Goal: Task Accomplishment & Management: Manage account settings

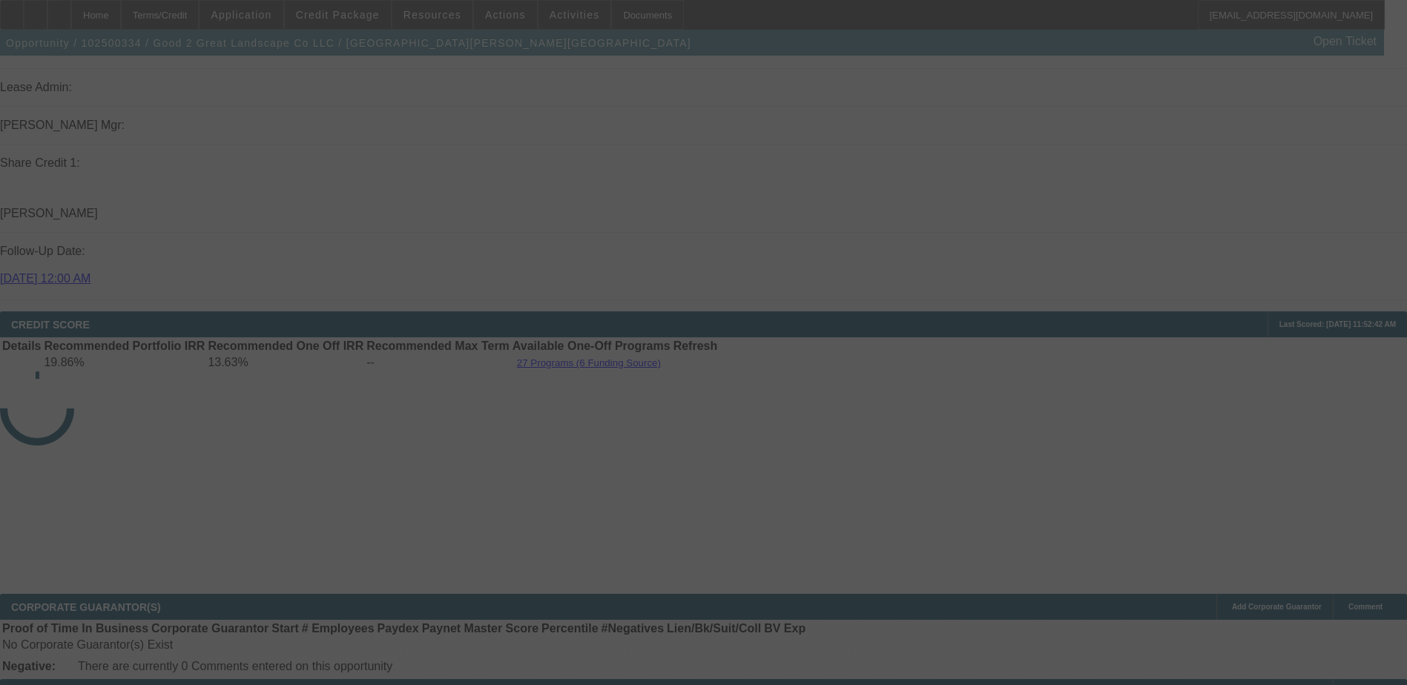
scroll to position [2231, 0]
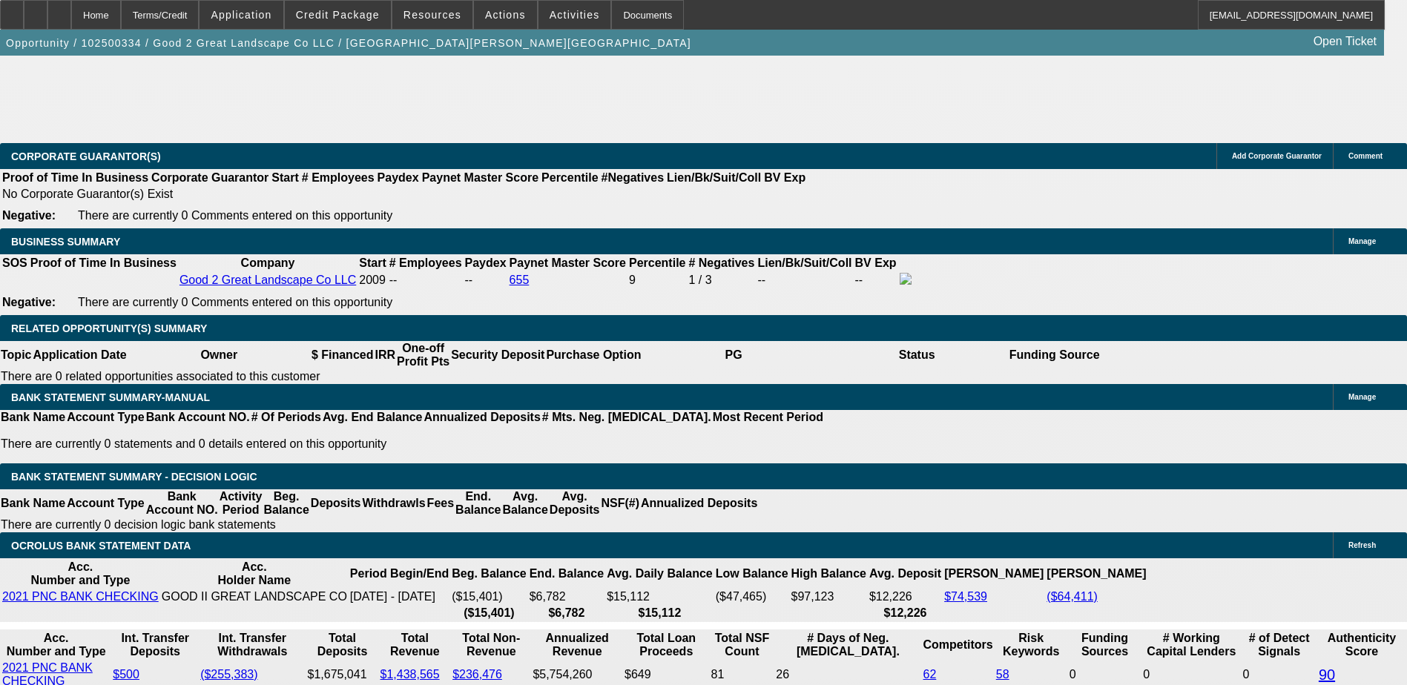
select select "0"
select select "2"
select select "0.1"
select select "4"
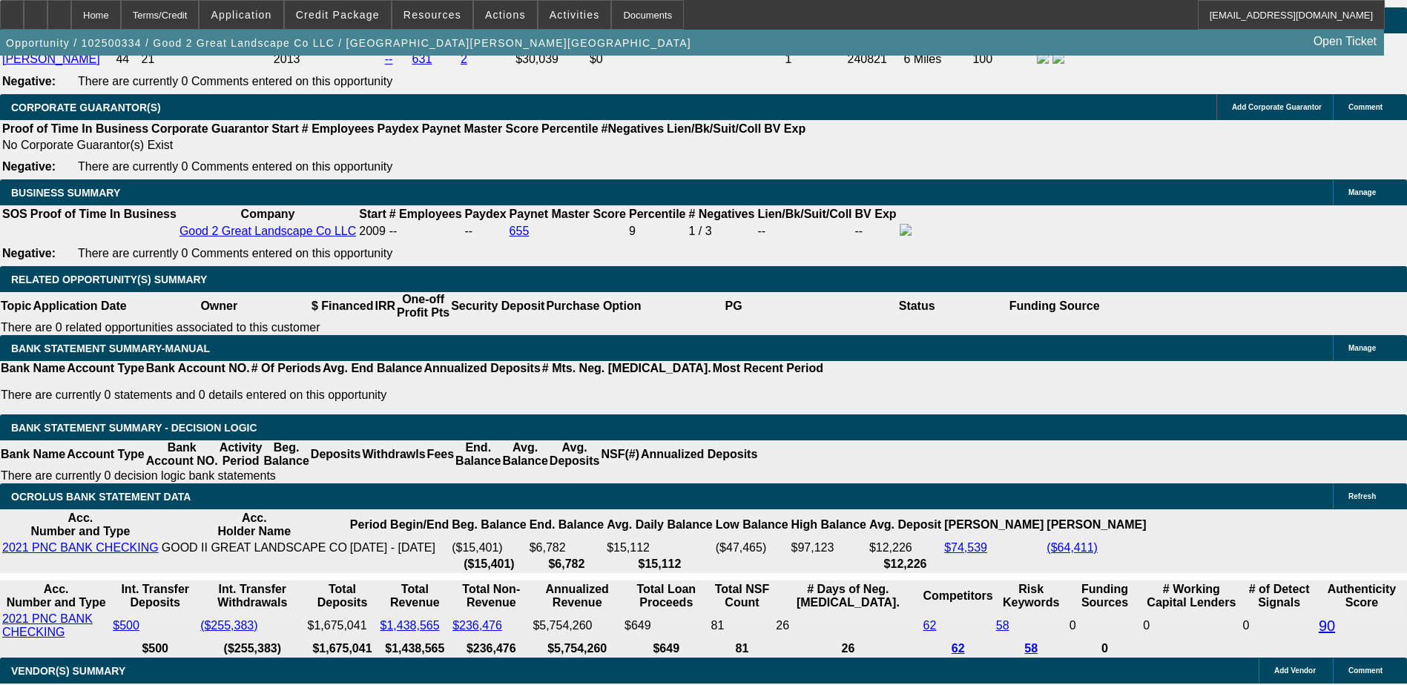
scroll to position [2219, 0]
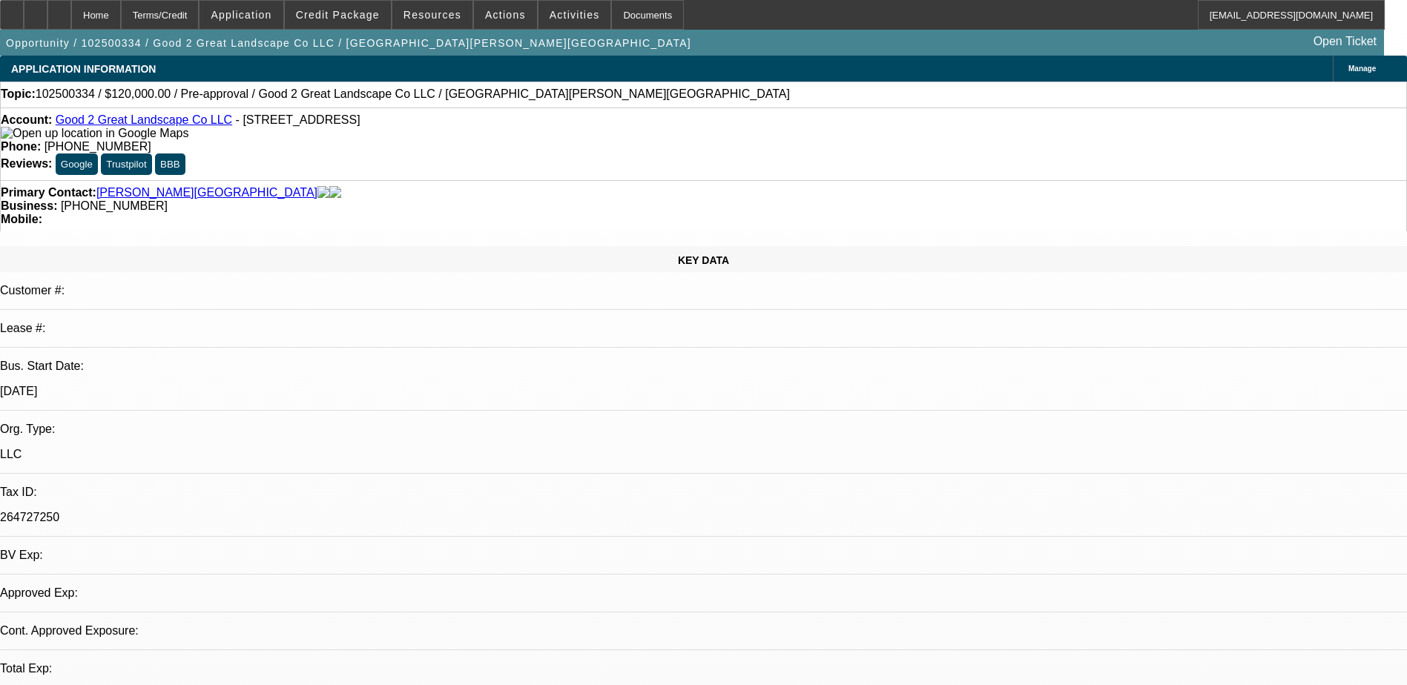
select select "0"
select select "2"
select select "0.1"
select select "4"
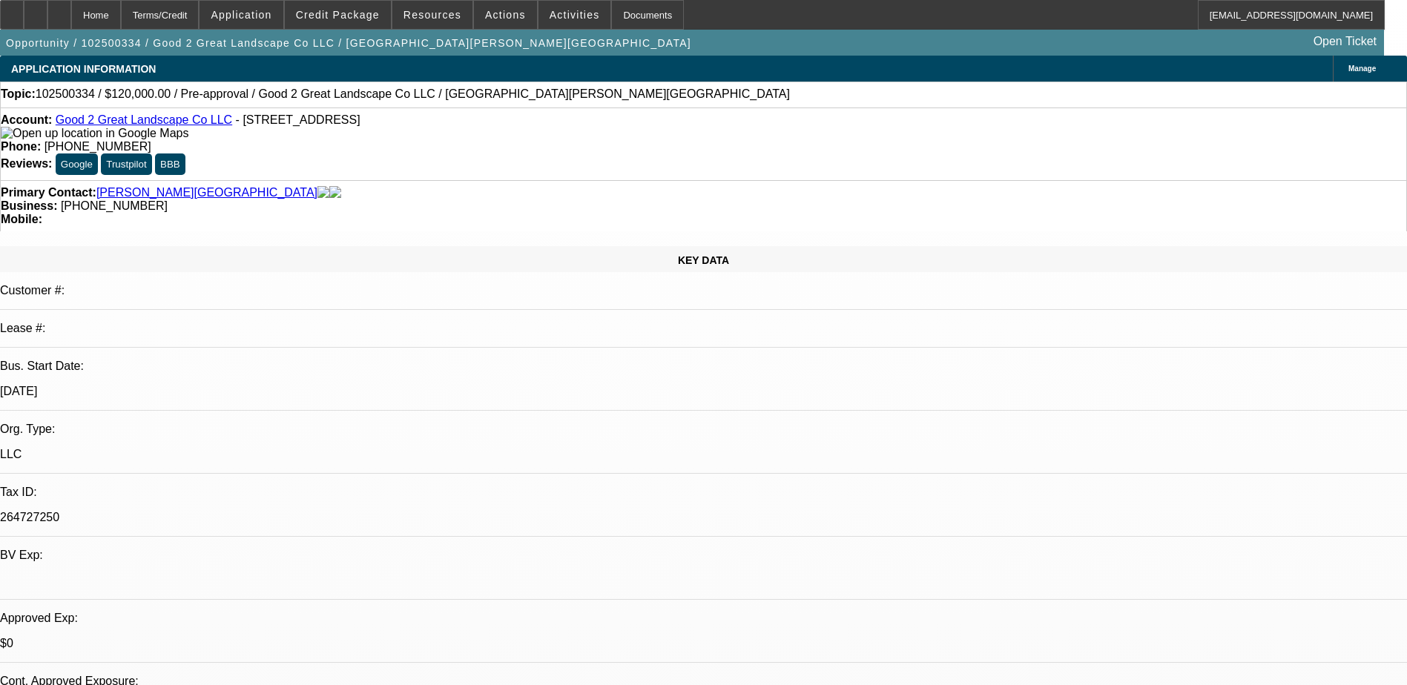
drag, startPoint x: 1276, startPoint y: 342, endPoint x: 1170, endPoint y: 339, distance: 106.1
drag, startPoint x: 1142, startPoint y: 339, endPoint x: 1227, endPoint y: 358, distance: 87.5
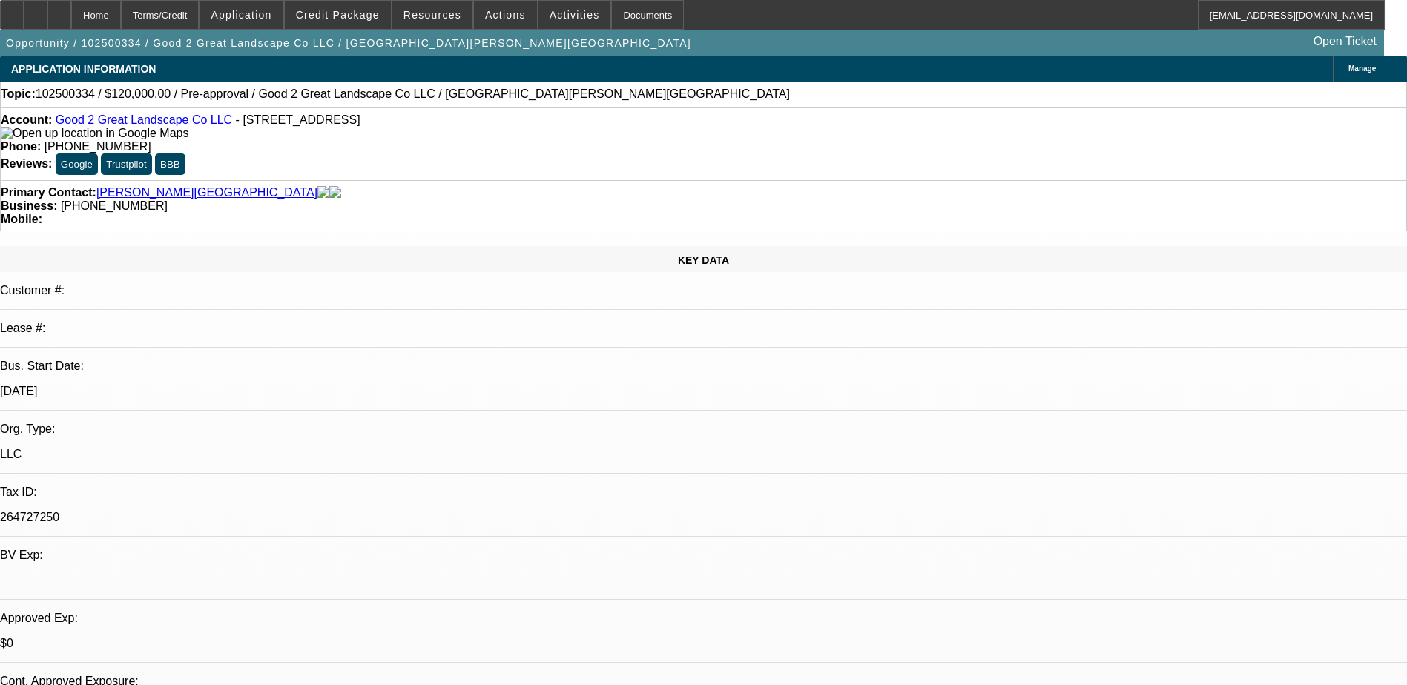
drag, startPoint x: 1227, startPoint y: 358, endPoint x: 1214, endPoint y: 358, distance: 12.6
drag, startPoint x: 1219, startPoint y: 351, endPoint x: 1348, endPoint y: 358, distance: 128.5
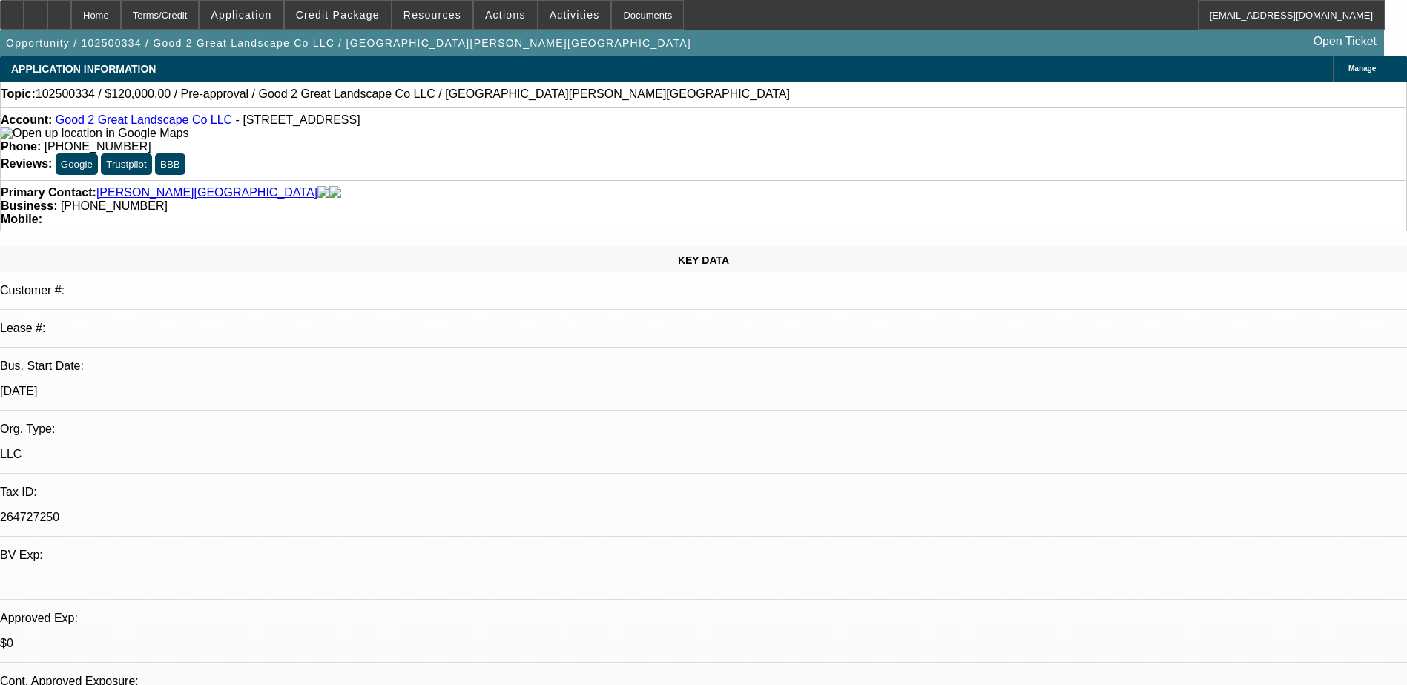
drag, startPoint x: 1045, startPoint y: 362, endPoint x: 1354, endPoint y: 366, distance: 309.3
drag, startPoint x: 1354, startPoint y: 366, endPoint x: 1306, endPoint y: 355, distance: 49.5
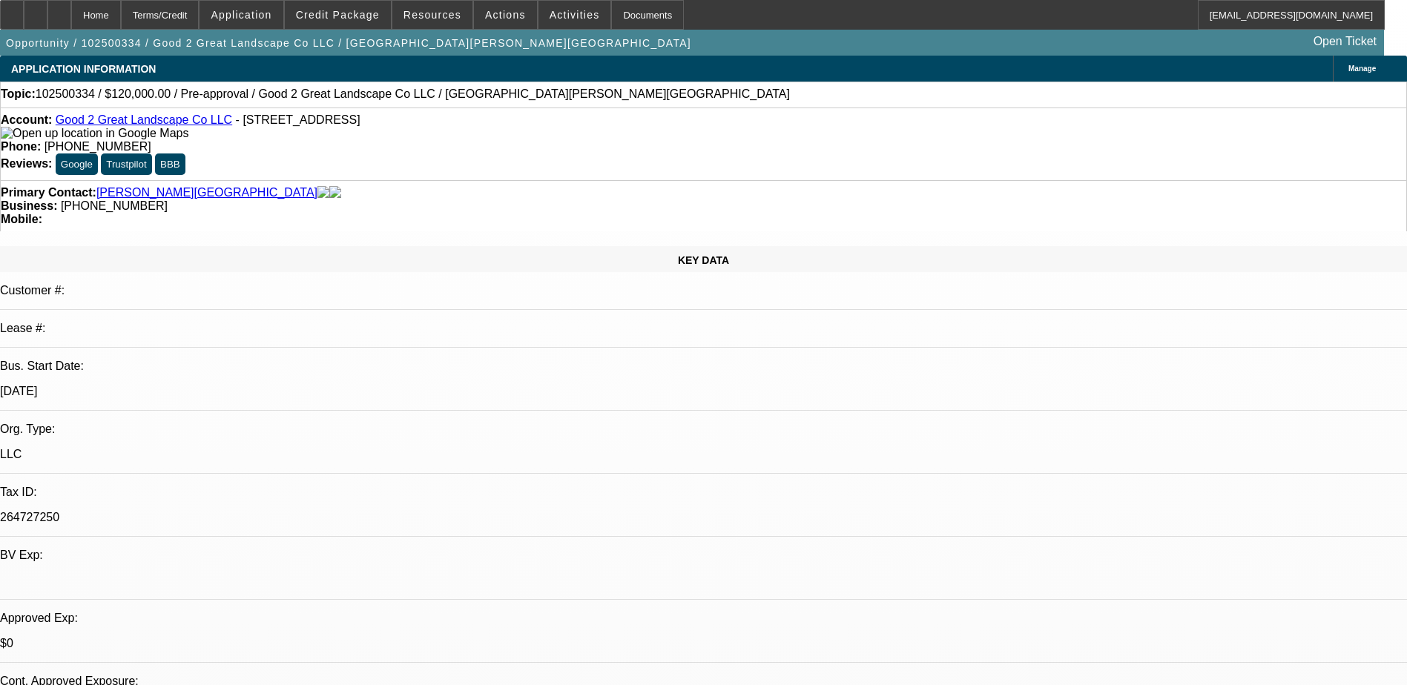
drag, startPoint x: 1090, startPoint y: 371, endPoint x: 1331, endPoint y: 379, distance: 241.2
drag, startPoint x: 1150, startPoint y: 394, endPoint x: 1355, endPoint y: 408, distance: 205.9
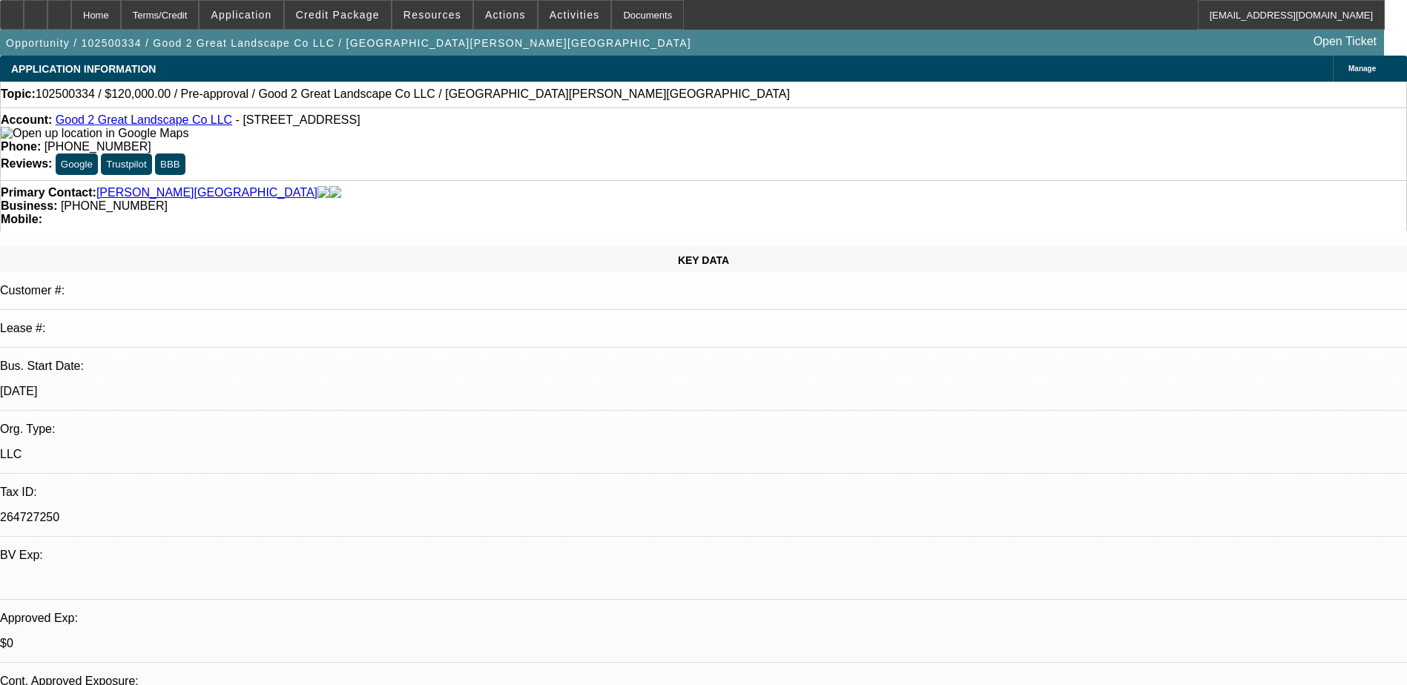
drag, startPoint x: 1129, startPoint y: 424, endPoint x: 1272, endPoint y: 432, distance: 143.4
drag, startPoint x: 1272, startPoint y: 432, endPoint x: 1253, endPoint y: 434, distance: 19.4
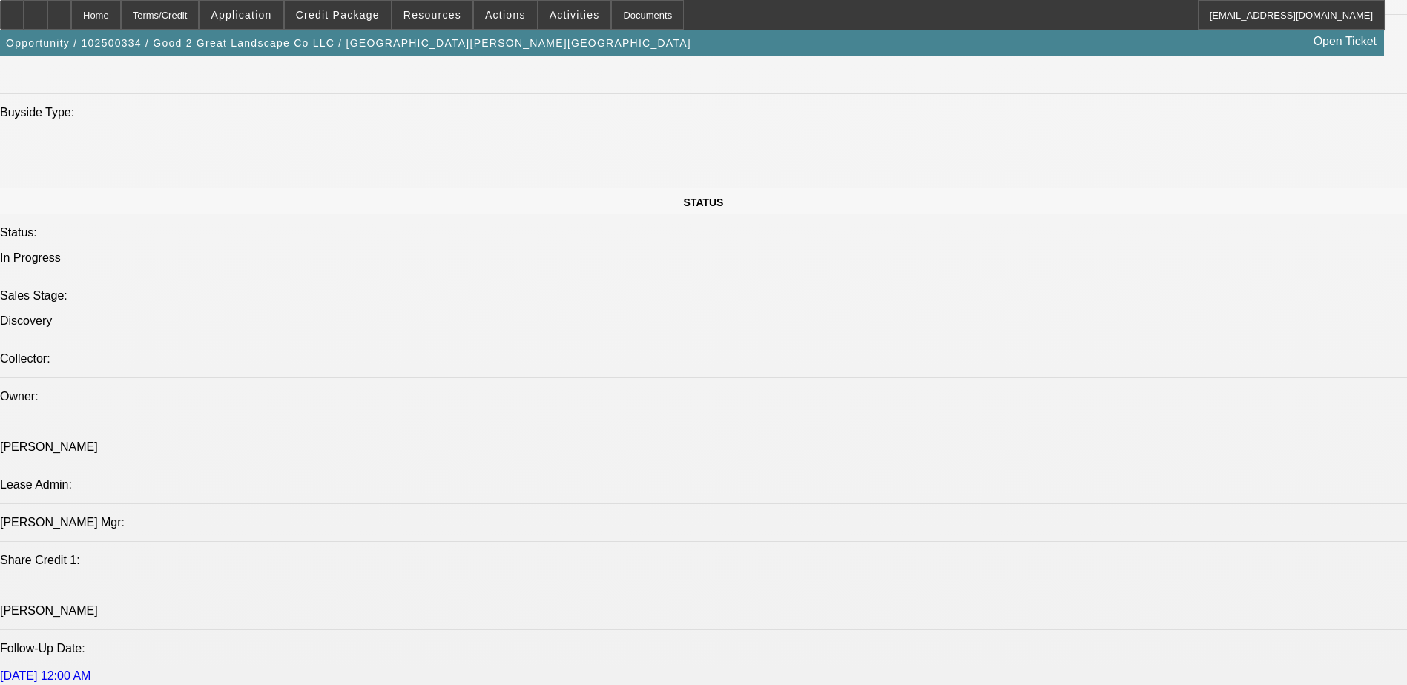
scroll to position [964, 0]
